Goal: Task Accomplishment & Management: Manage account settings

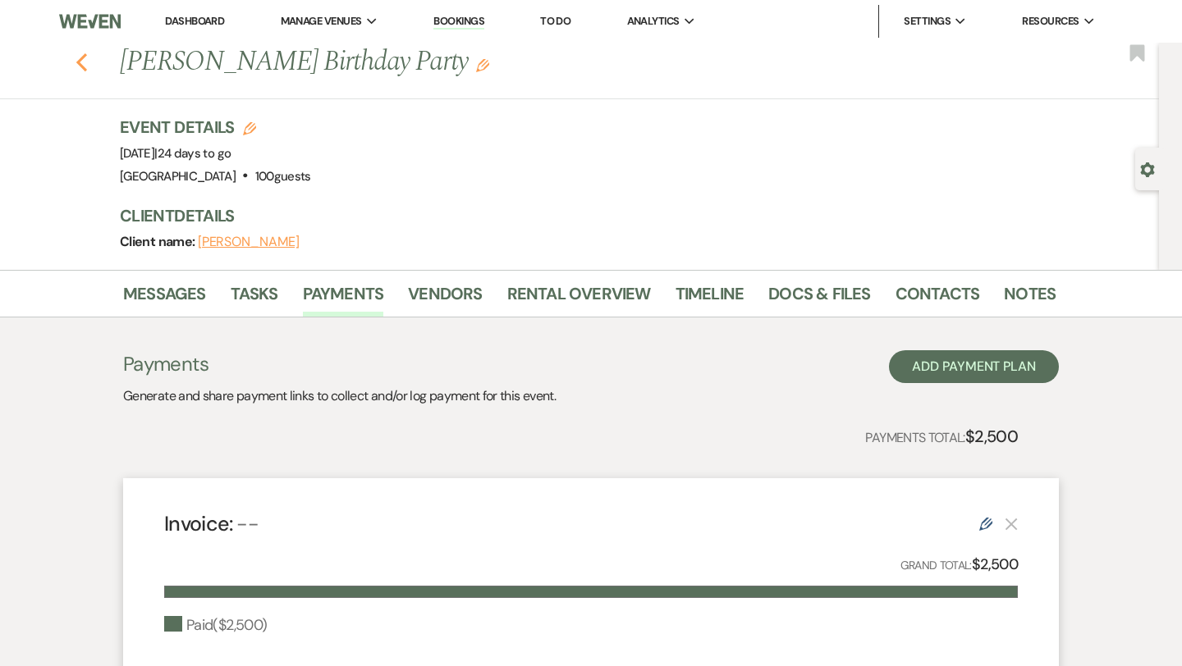
click at [78, 67] on icon "Previous" at bounding box center [81, 63] width 12 height 20
click at [82, 66] on use "button" at bounding box center [81, 62] width 11 height 18
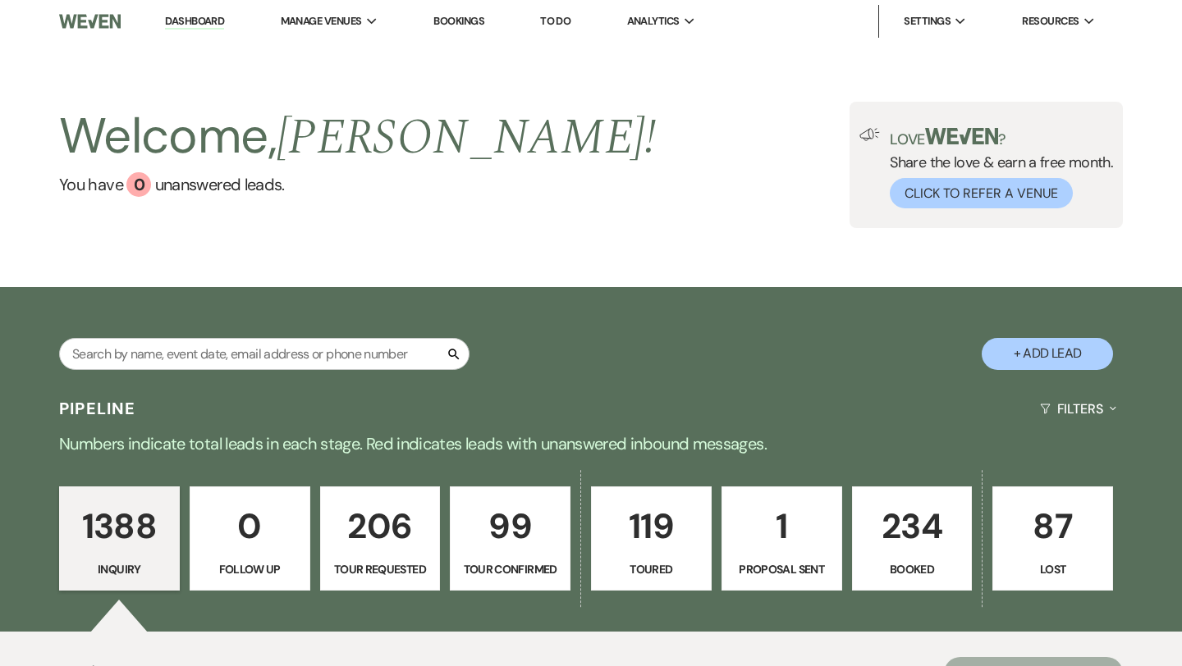
click at [771, 499] on p "1" at bounding box center [781, 526] width 99 height 55
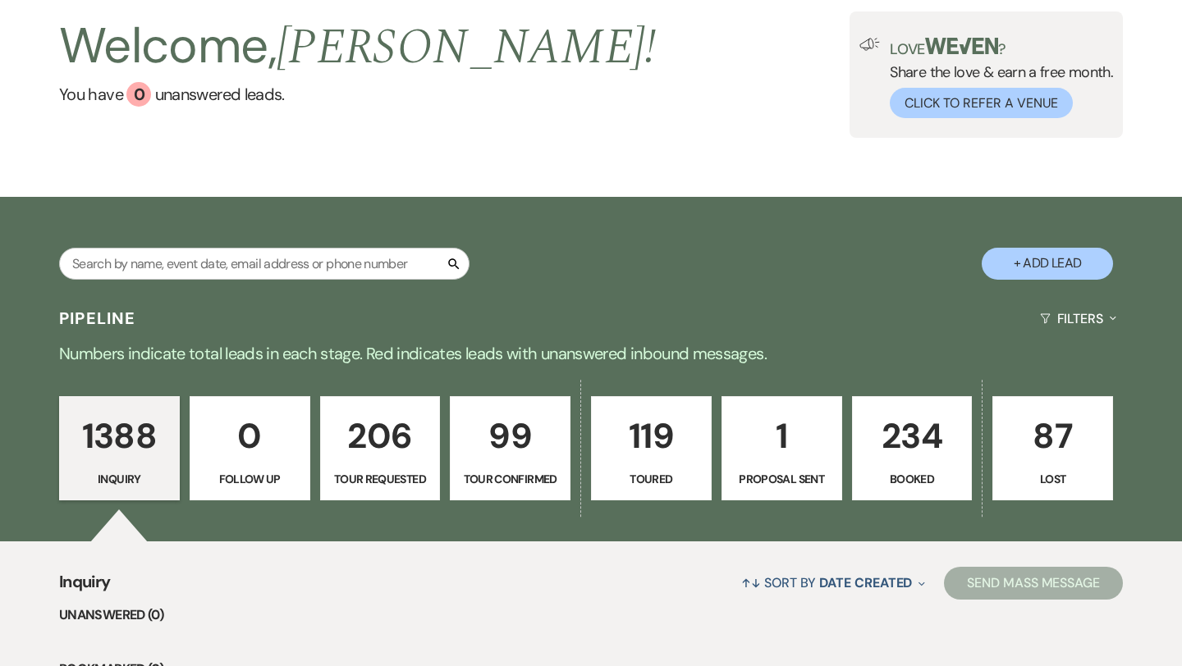
click at [792, 450] on p "1" at bounding box center [781, 436] width 99 height 55
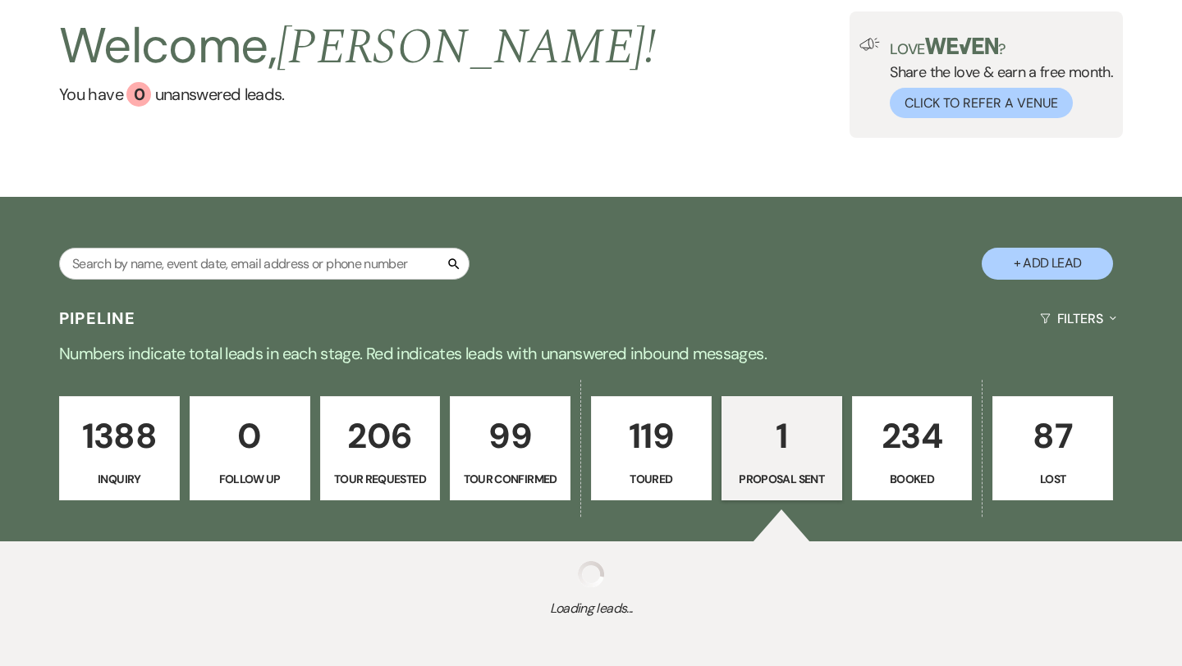
select select "6"
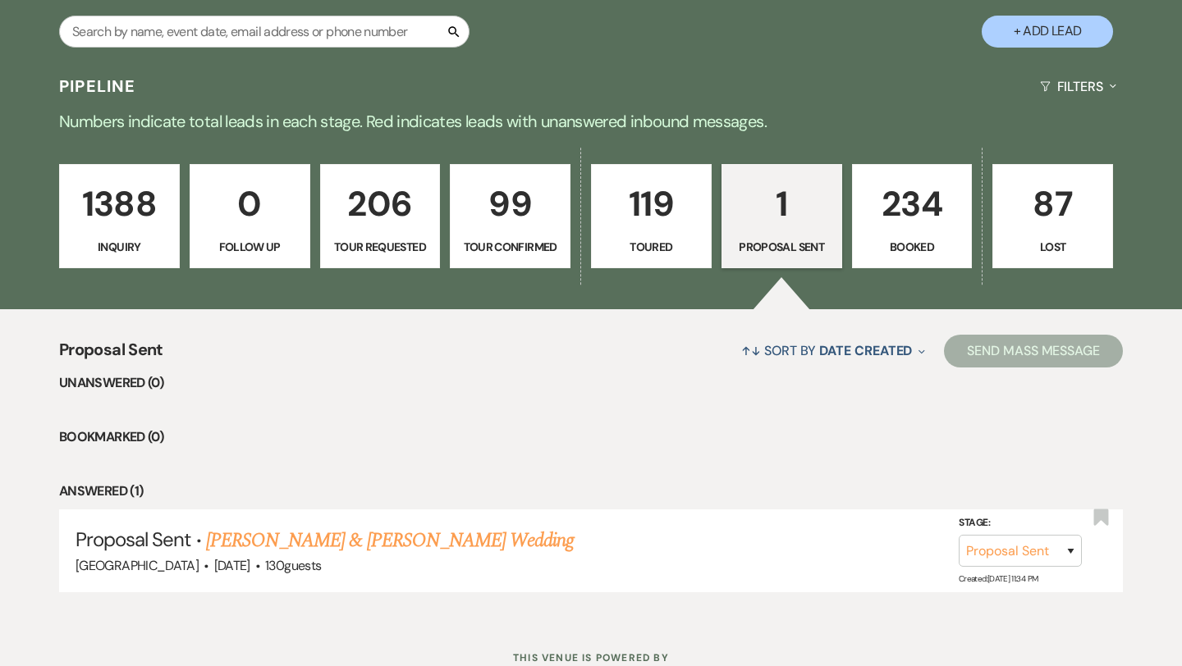
scroll to position [355, 0]
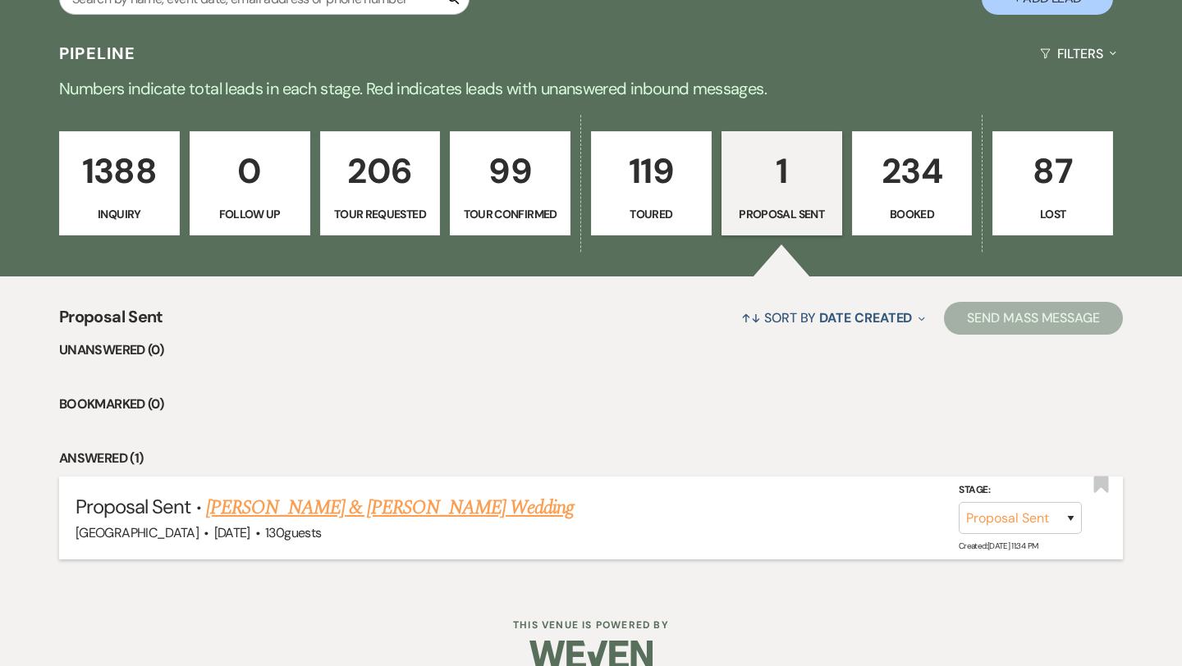
click at [381, 508] on link "Nathan Stecker & Laura Dickerson's Wedding" at bounding box center [390, 508] width 368 height 30
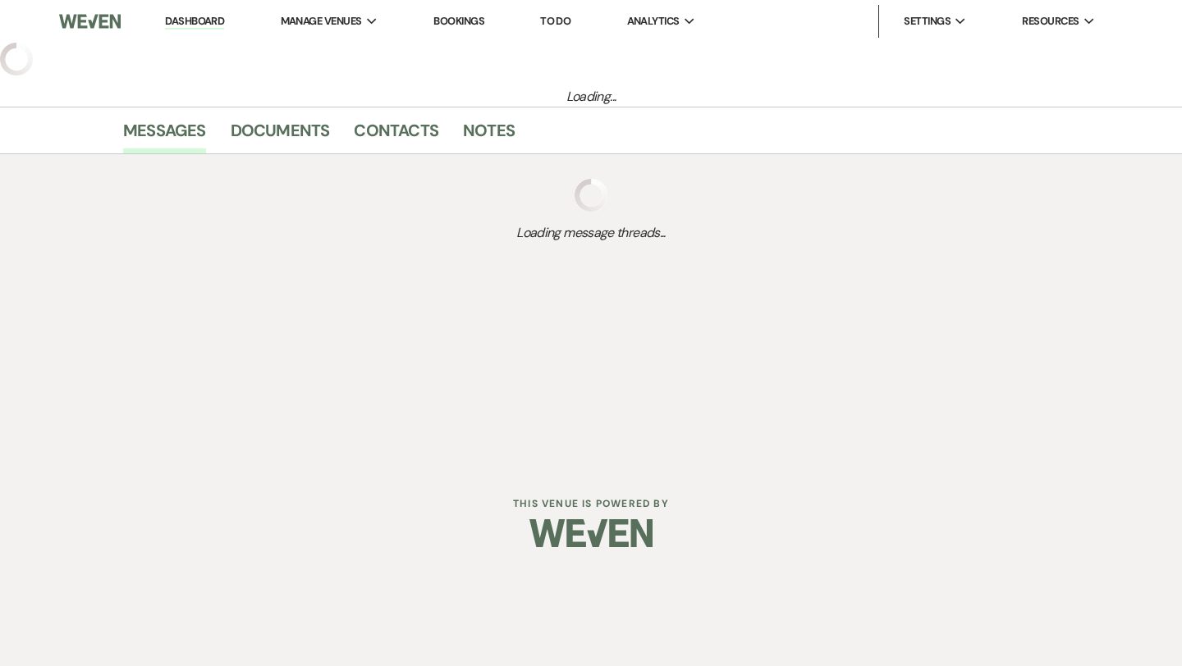
select select "6"
select select "5"
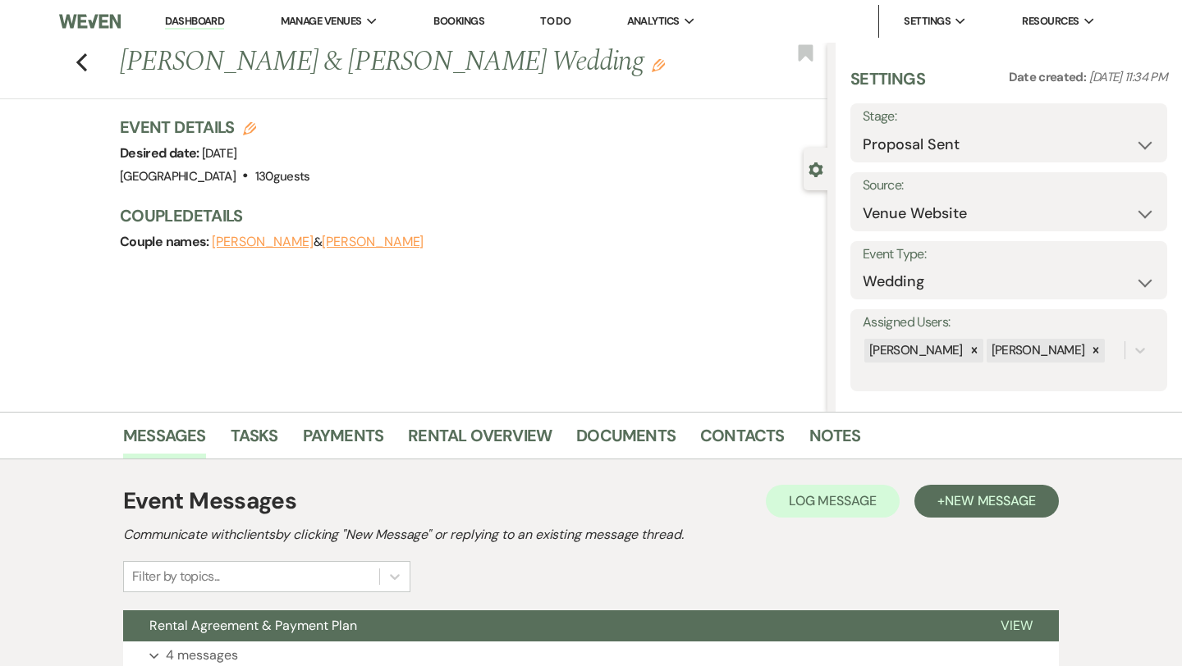
scroll to position [209, 0]
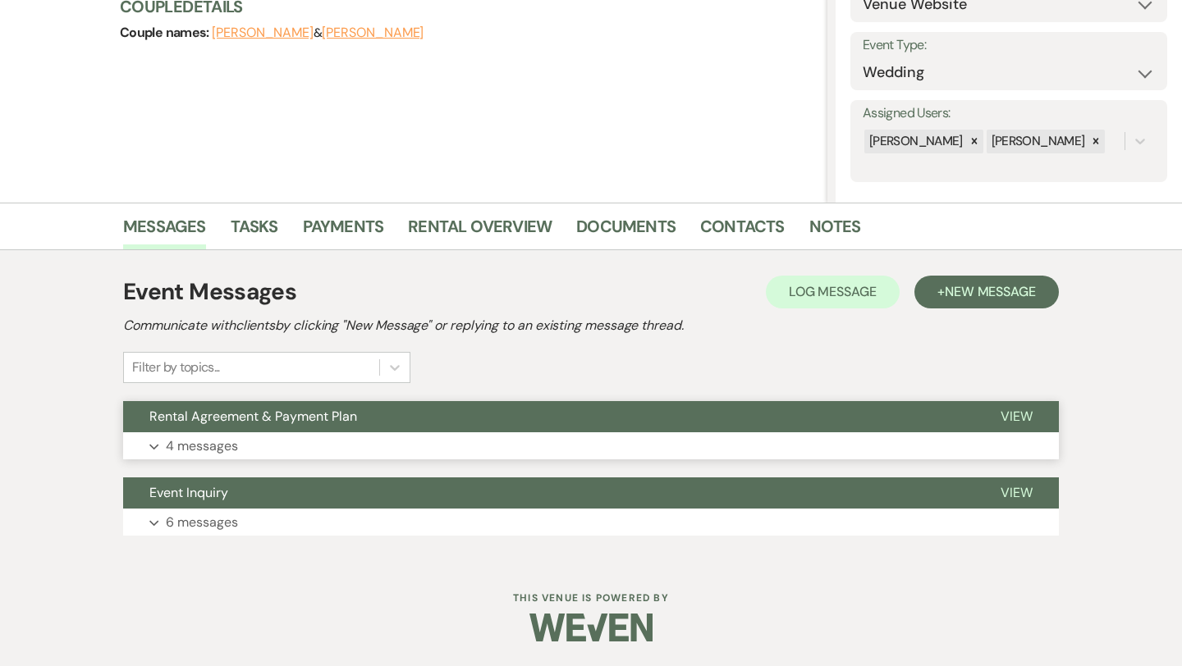
click at [207, 438] on p "4 messages" at bounding box center [202, 446] width 72 height 21
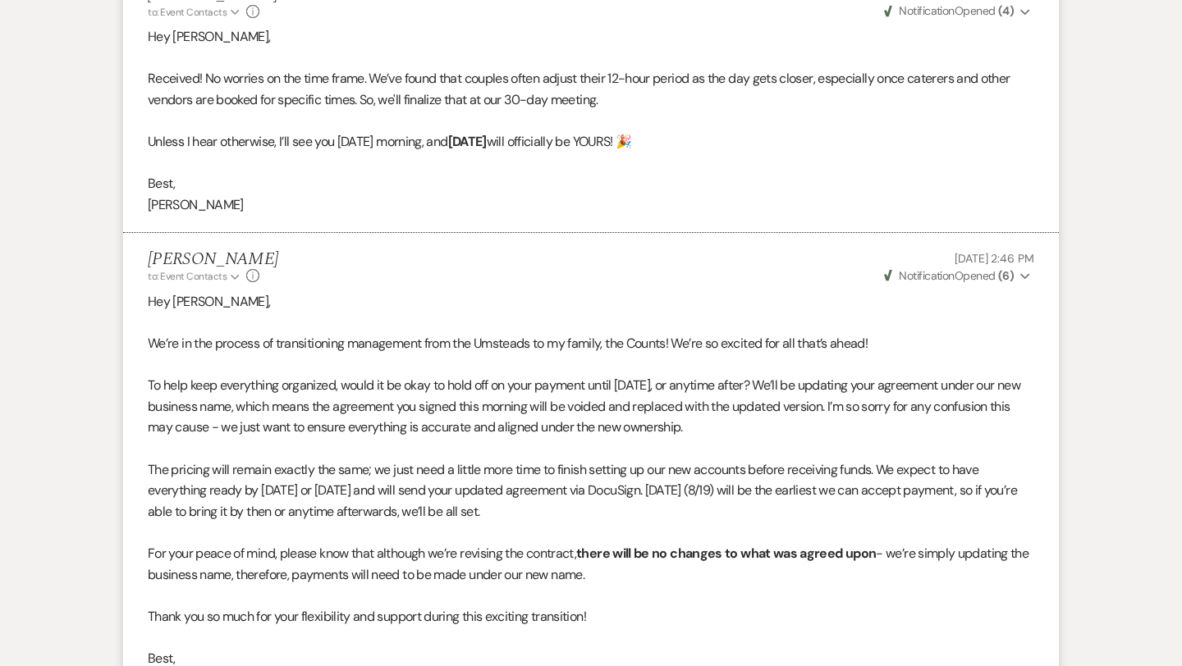
scroll to position [1491, 0]
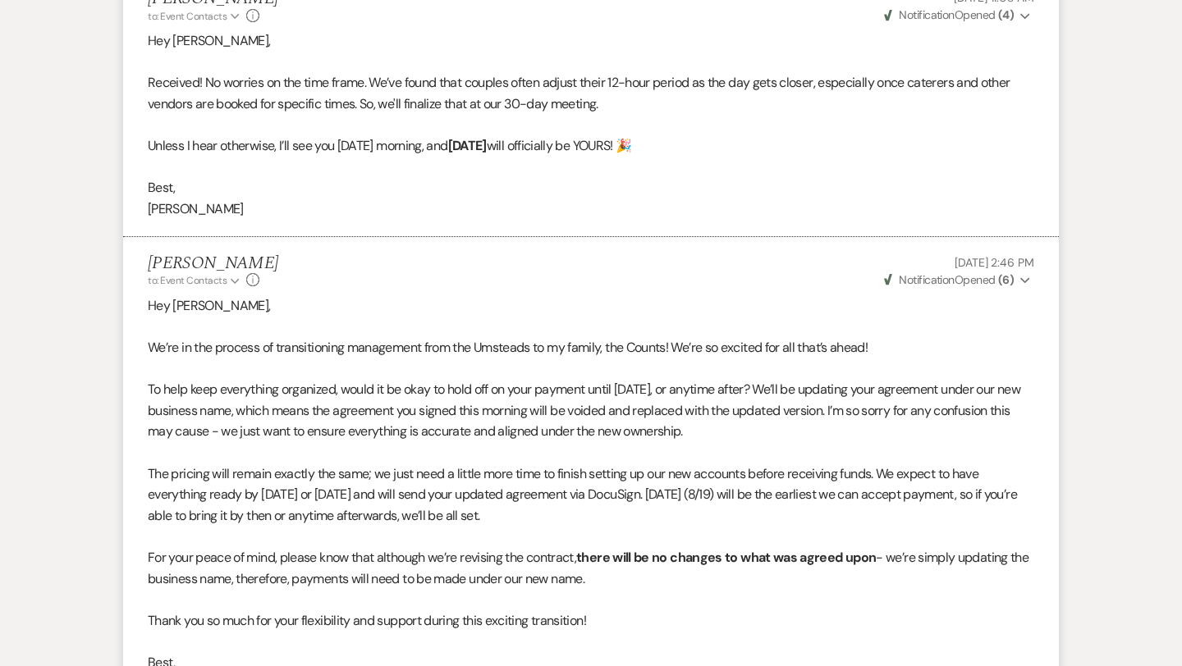
click at [1008, 281] on strong "( 6 )" at bounding box center [1006, 279] width 16 height 15
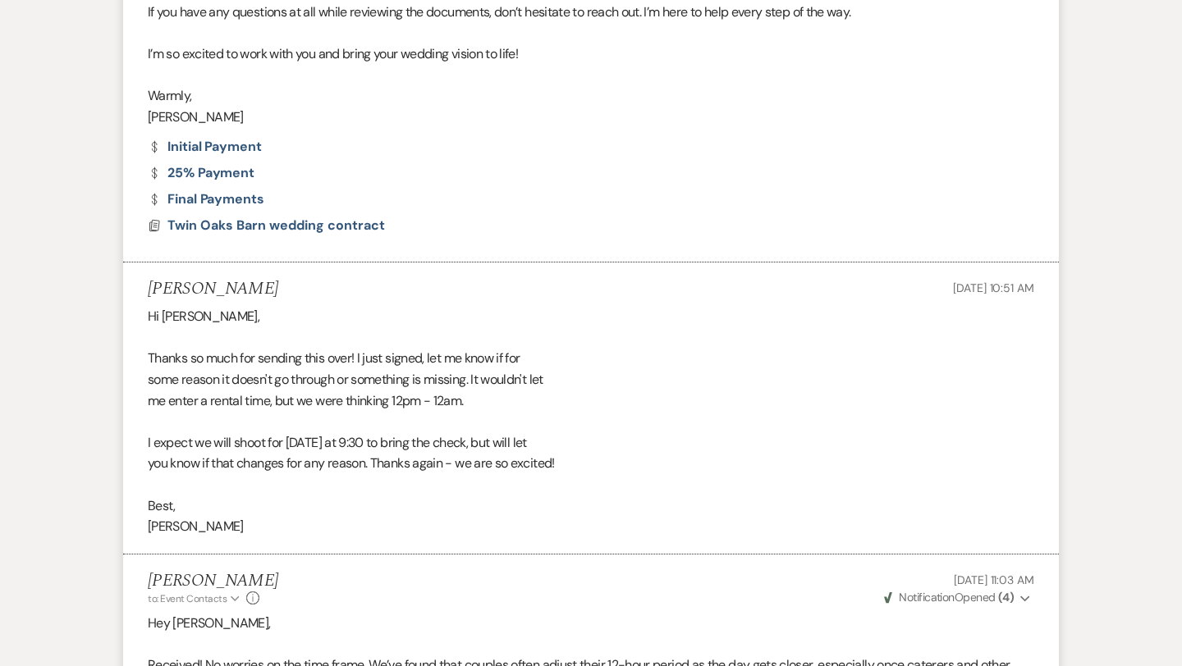
scroll to position [898, 0]
